Goal: Task Accomplishment & Management: Manage account settings

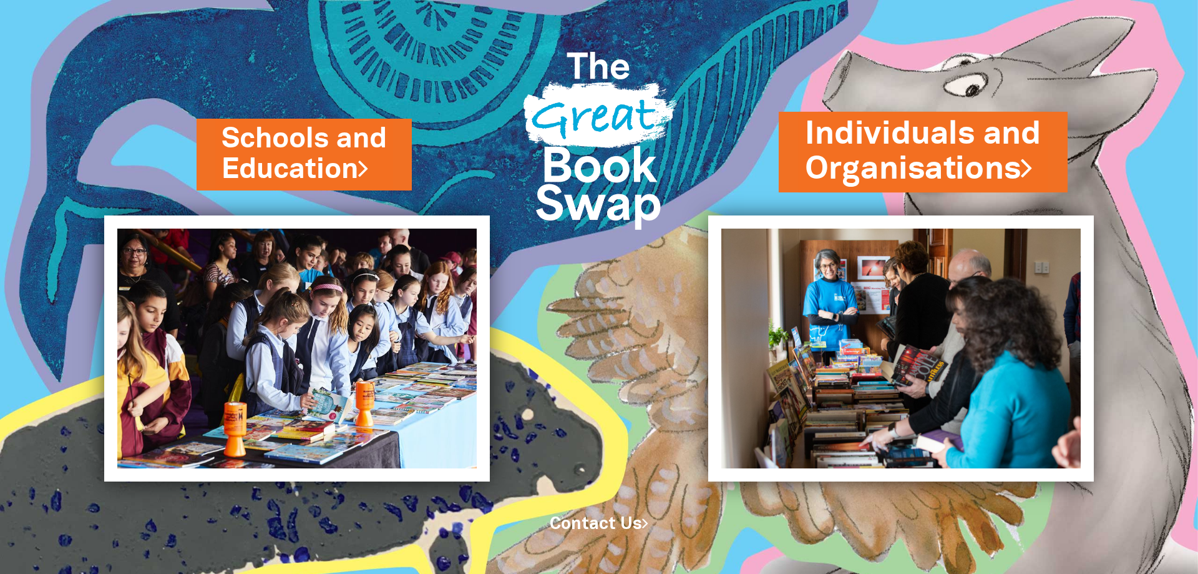
click at [916, 164] on link "Individuals and Organisations" at bounding box center [923, 151] width 237 height 79
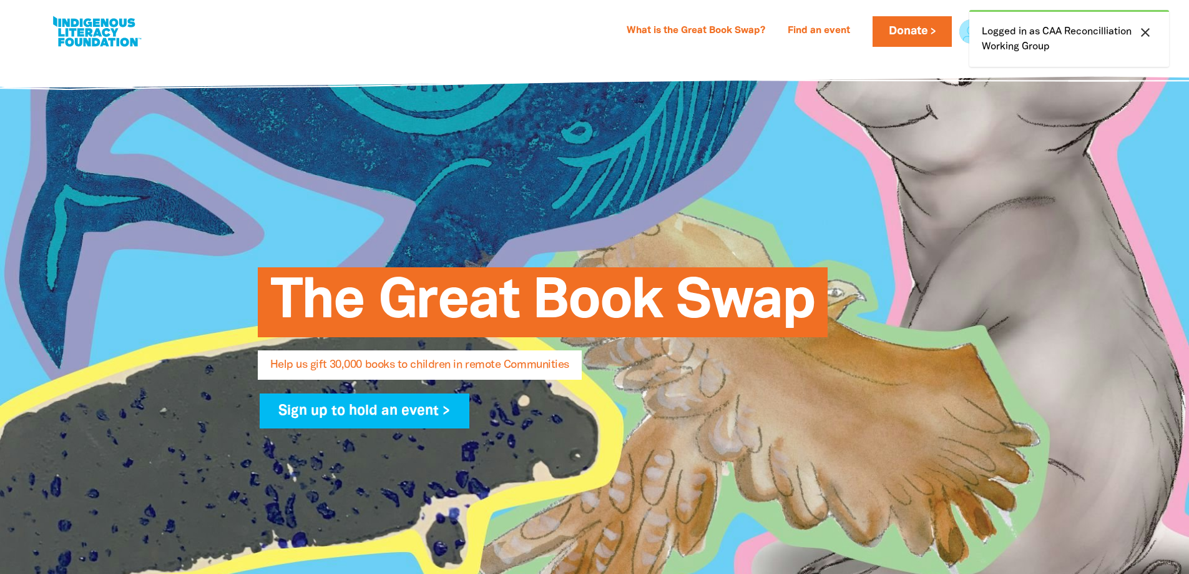
select select "AU"
click at [1147, 31] on icon "close" at bounding box center [1145, 32] width 15 height 15
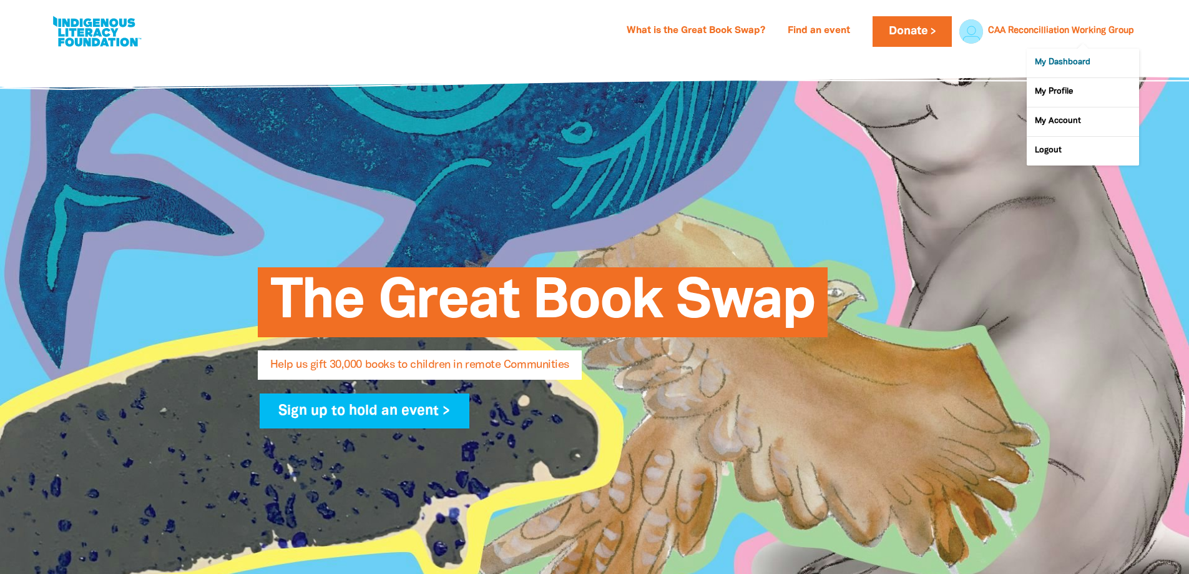
click at [1048, 63] on link "My Dashboard" at bounding box center [1083, 63] width 112 height 29
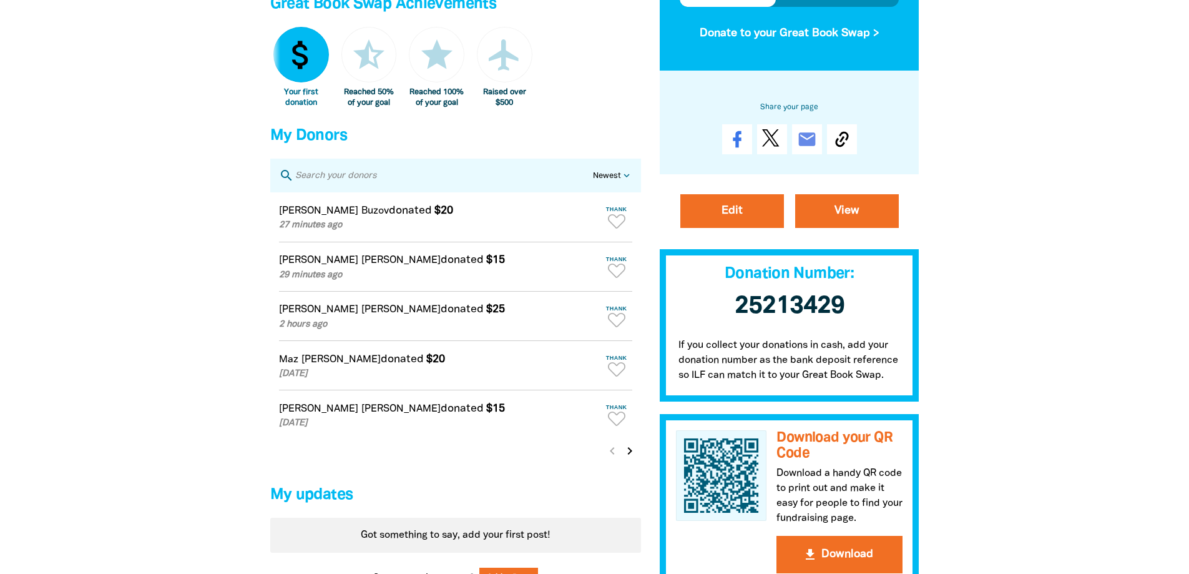
scroll to position [749, 0]
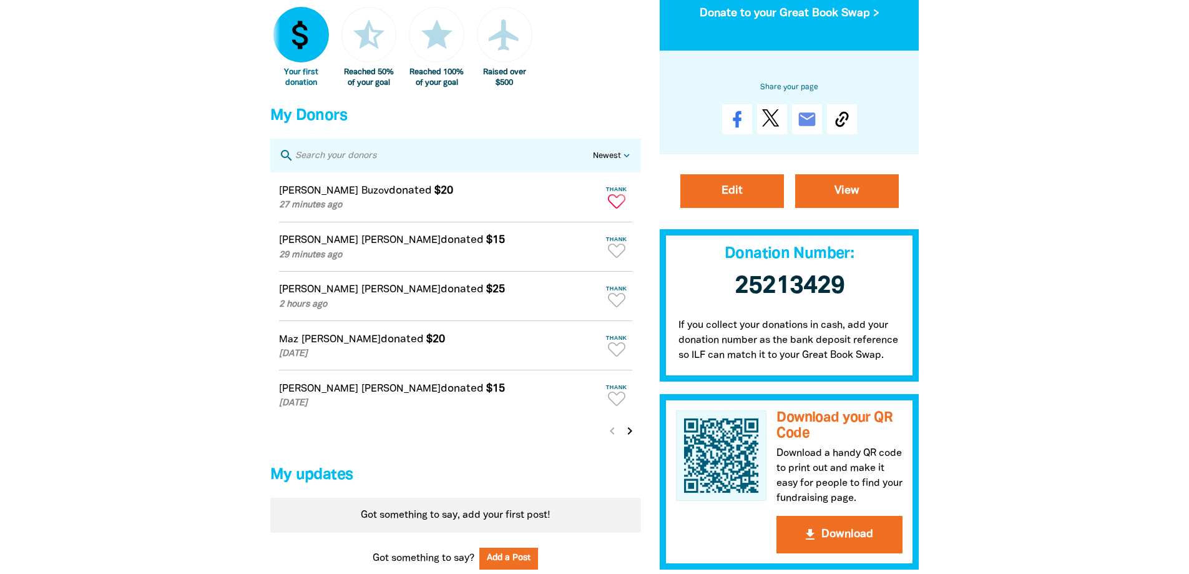
click at [617, 208] on icon "Paginated content" at bounding box center [616, 201] width 17 height 14
type textarea "Thanks [PERSON_NAME] for your donation!"
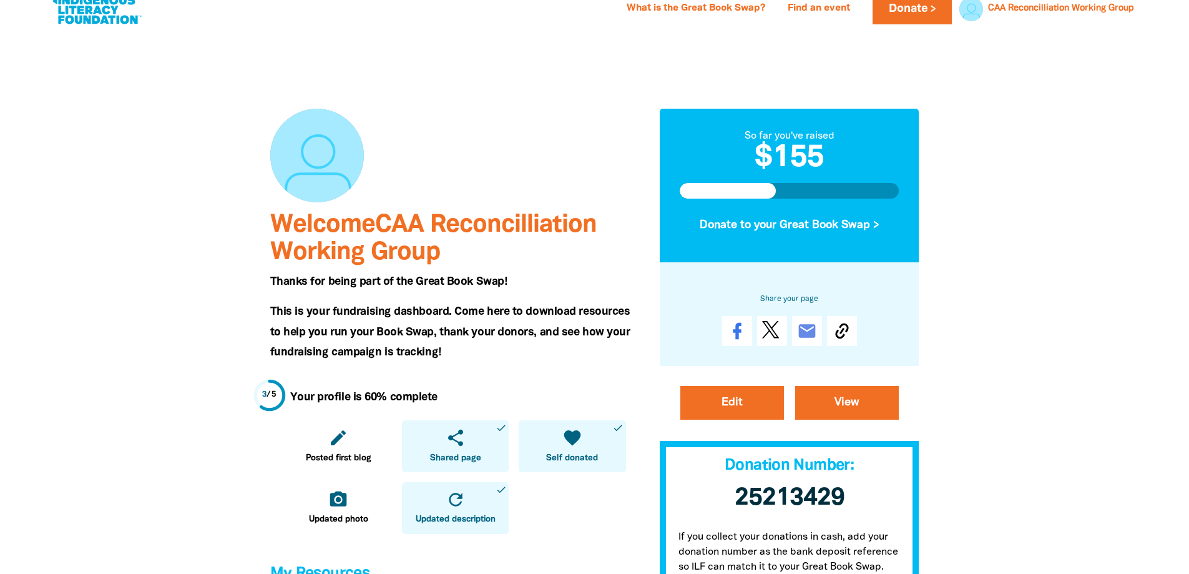
scroll to position [0, 0]
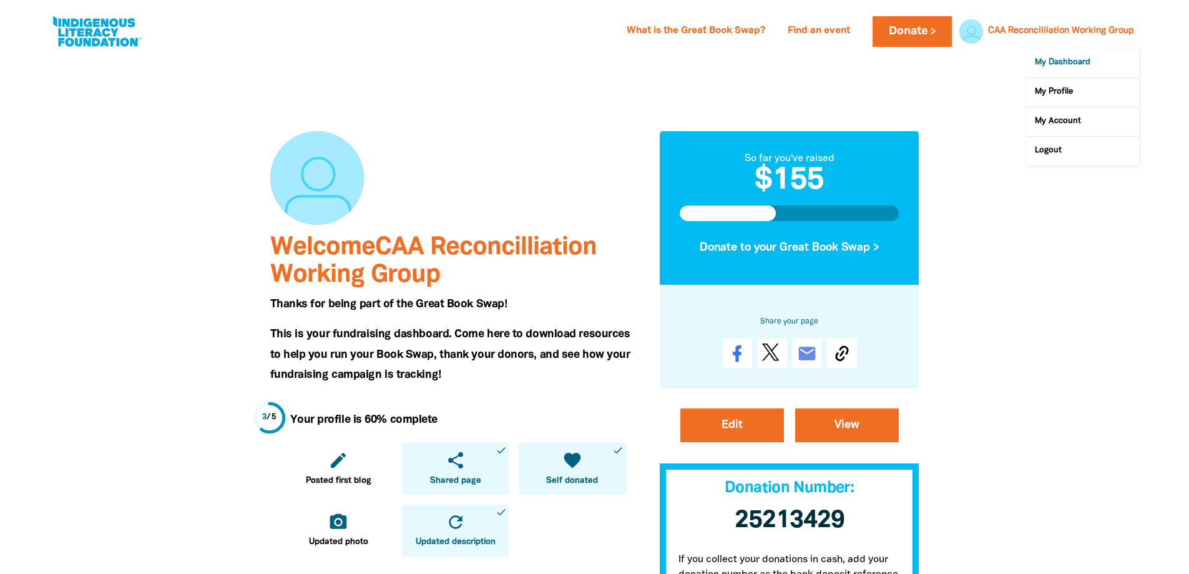
click at [1054, 57] on link "My Dashboard" at bounding box center [1083, 63] width 112 height 29
click at [1060, 61] on link "My Dashboard" at bounding box center [1083, 63] width 112 height 29
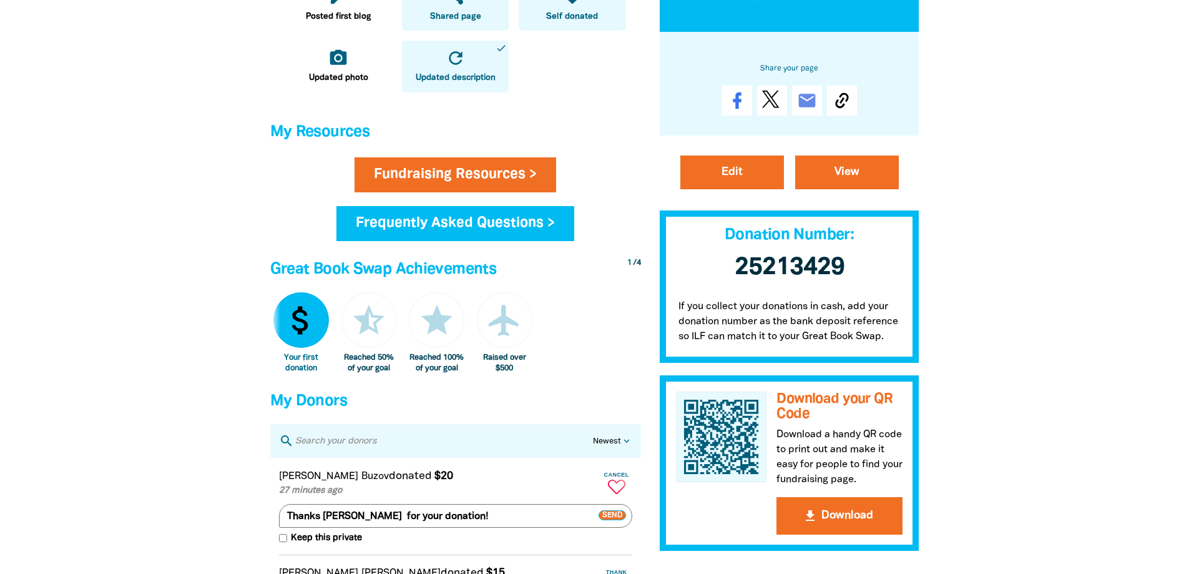
scroll to position [624, 0]
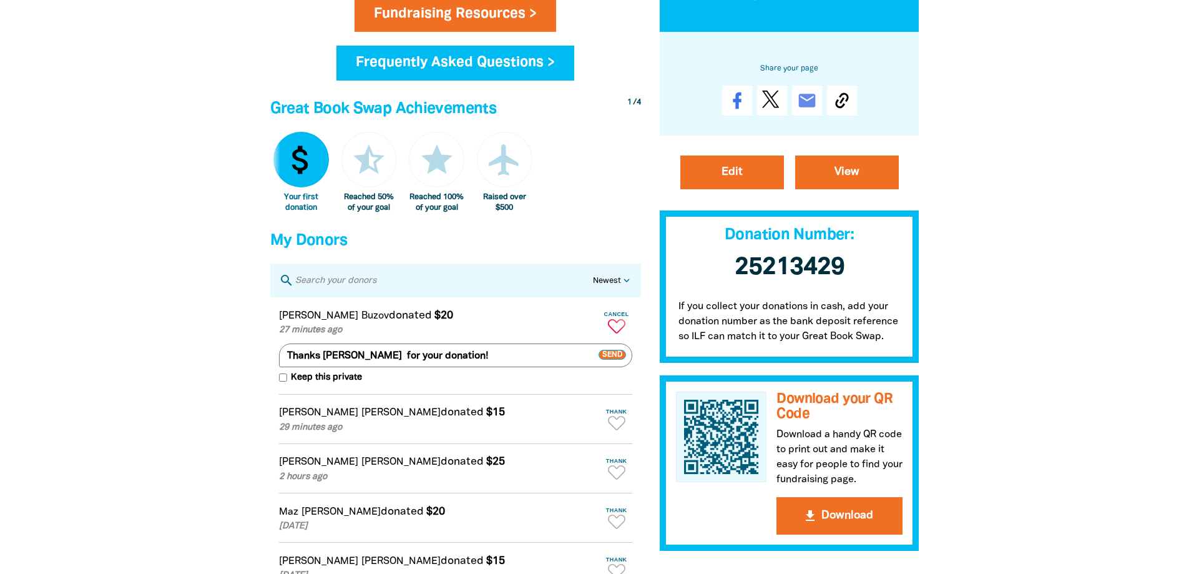
click at [615, 330] on icon "Paginated content" at bounding box center [616, 326] width 17 height 14
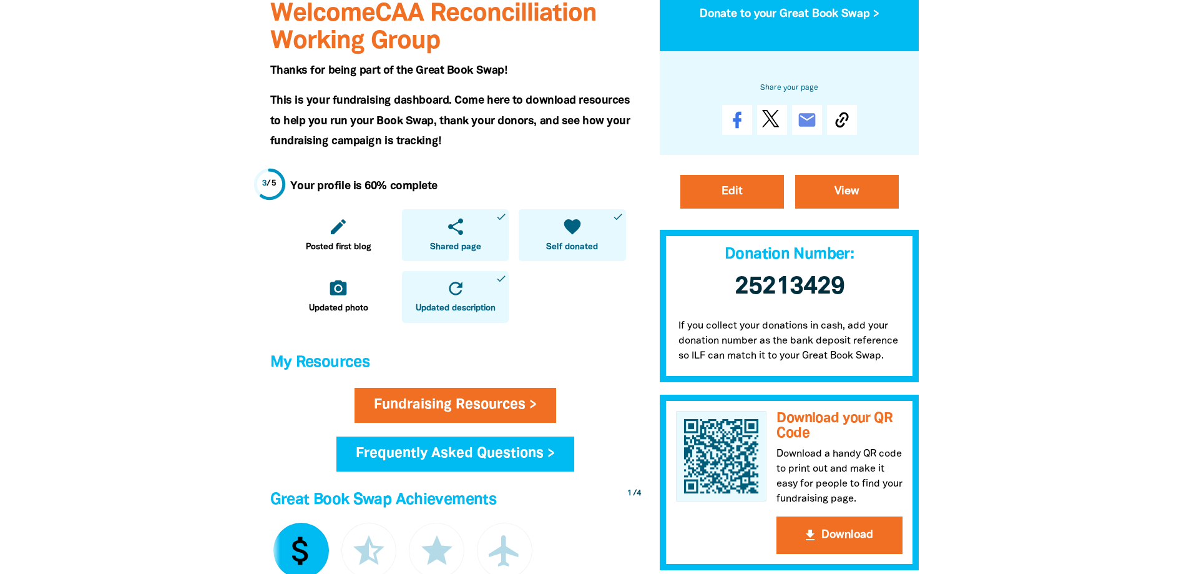
scroll to position [0, 0]
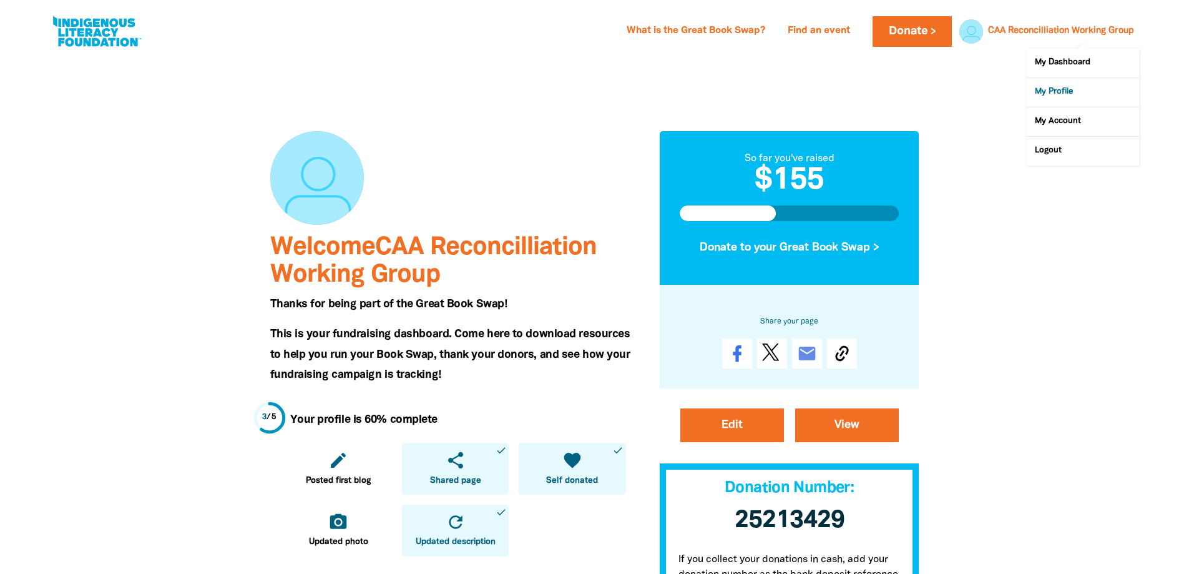
click at [1065, 87] on link "My Profile" at bounding box center [1083, 92] width 112 height 29
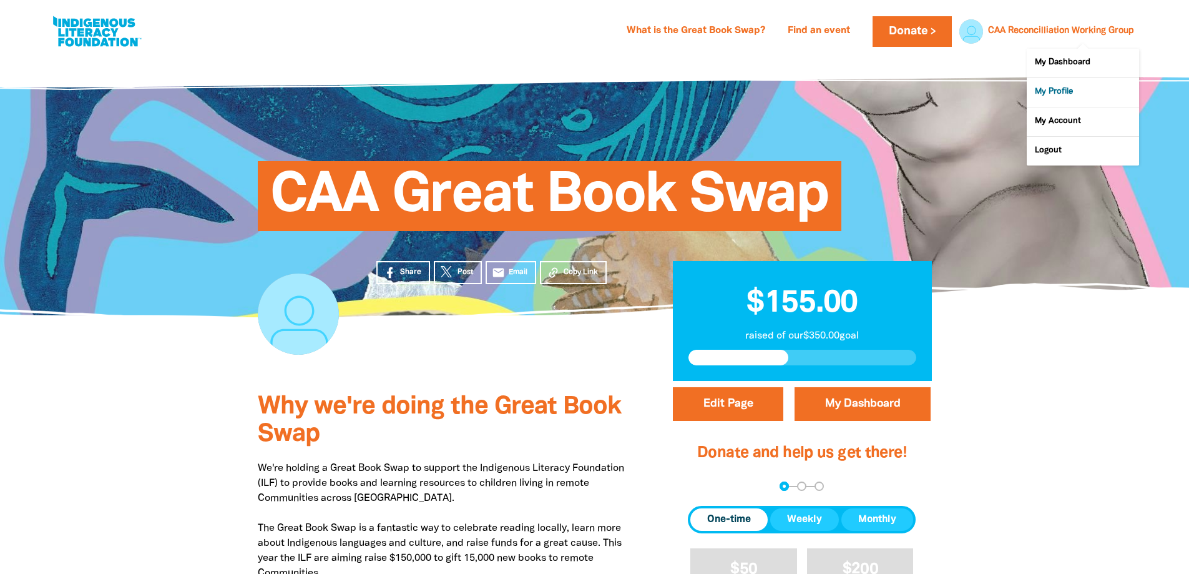
click at [1051, 93] on link "My Profile" at bounding box center [1083, 92] width 112 height 29
click at [1069, 120] on link "My Account" at bounding box center [1083, 121] width 112 height 29
select select "AU"
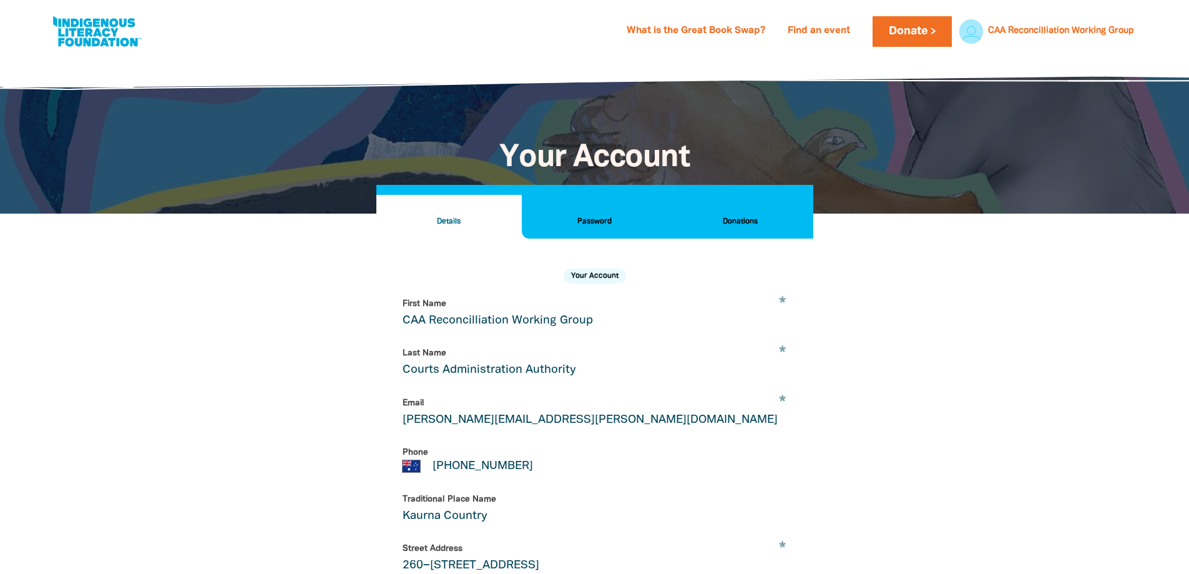
click at [745, 221] on h2 "Donations" at bounding box center [739, 222] width 125 height 14
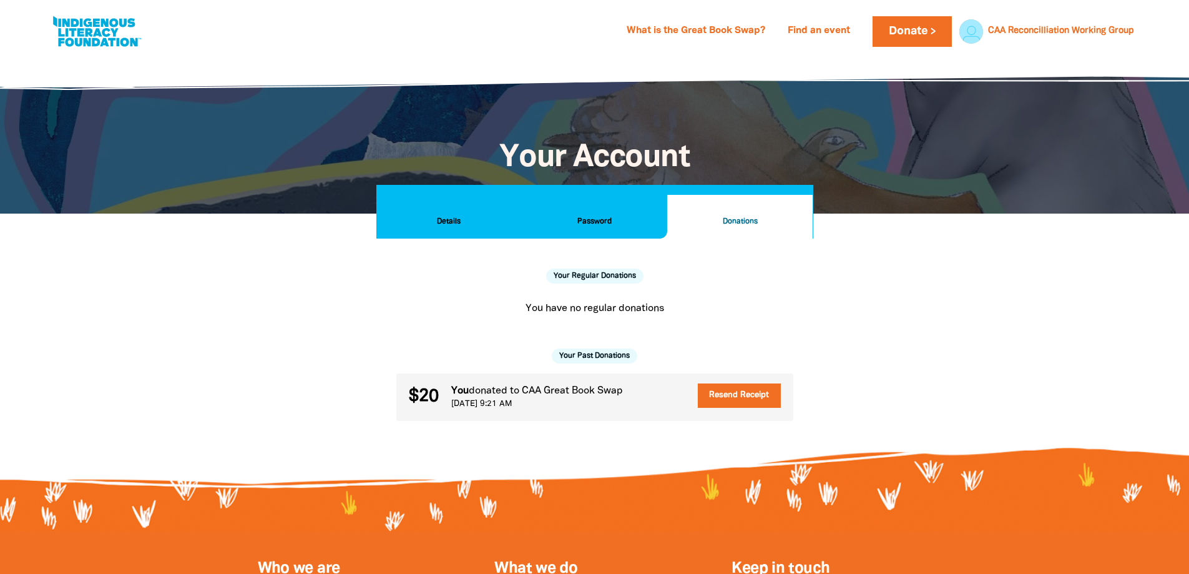
click at [613, 218] on h2 "Password" at bounding box center [594, 222] width 125 height 14
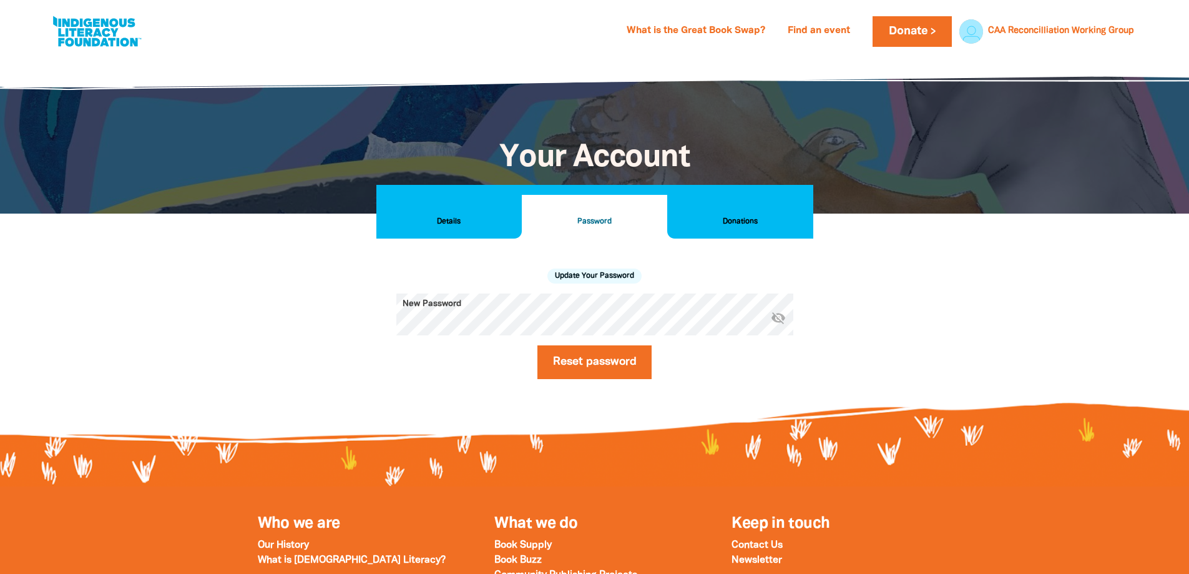
click at [465, 223] on h2 "Details" at bounding box center [448, 222] width 125 height 14
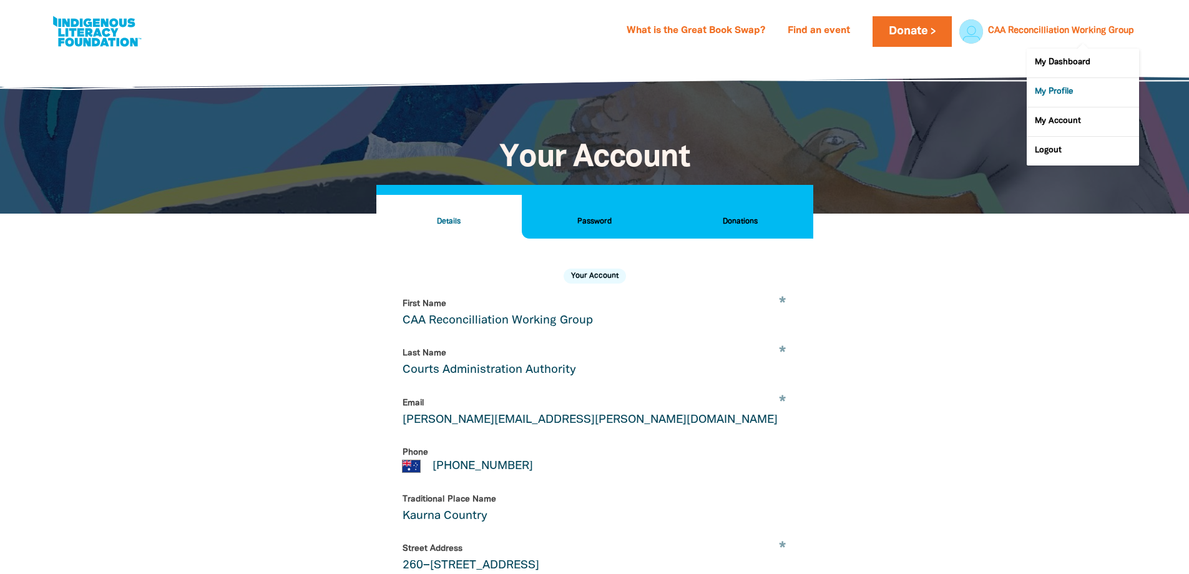
click at [1064, 90] on link "My Profile" at bounding box center [1083, 92] width 112 height 29
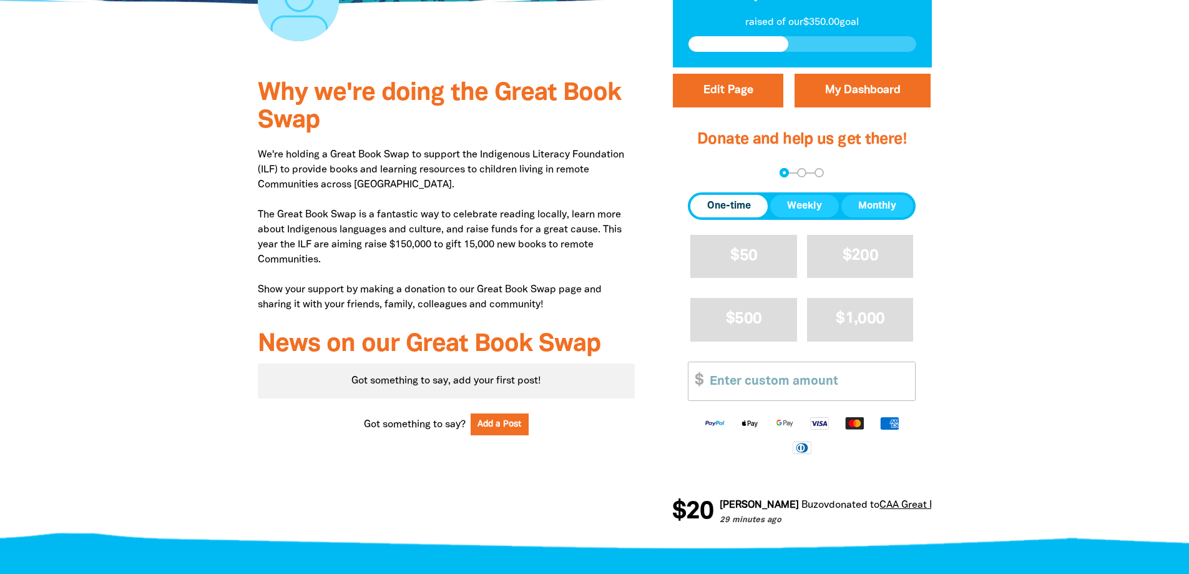
scroll to position [375, 0]
